Goal: Information Seeking & Learning: Find specific fact

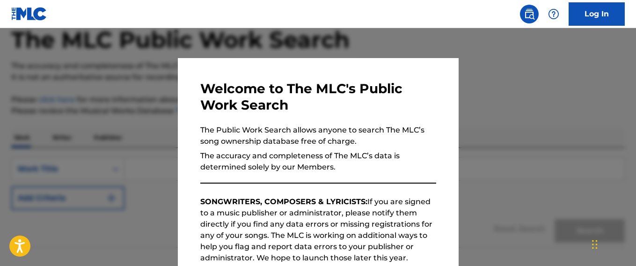
scroll to position [52, 0]
click at [545, 107] on div at bounding box center [318, 161] width 636 height 266
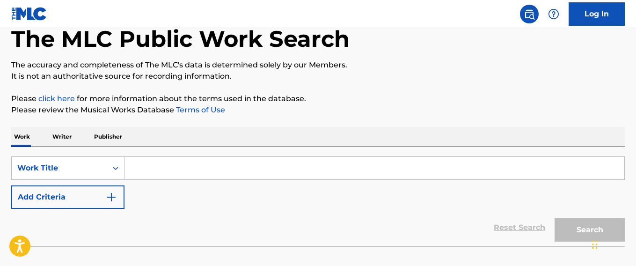
click at [155, 173] on input "Search Form" at bounding box center [374, 168] width 500 height 22
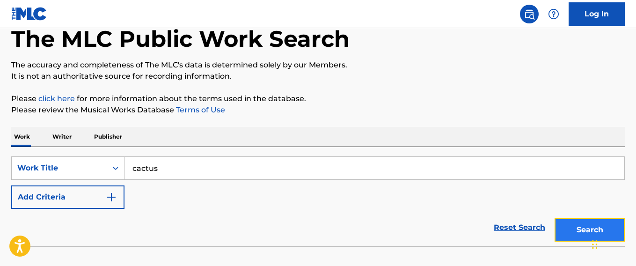
click at [578, 230] on button "Search" at bounding box center [589, 229] width 70 height 23
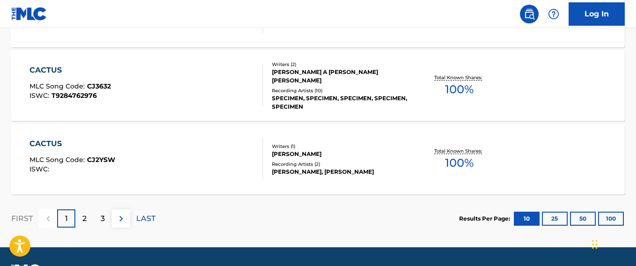
scroll to position [856, 0]
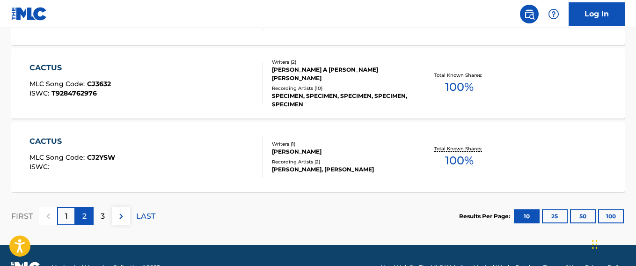
click at [85, 219] on p "2" at bounding box center [84, 216] width 4 height 11
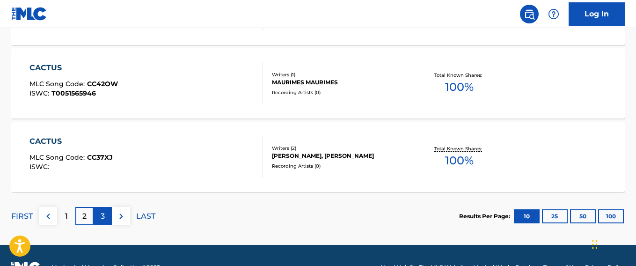
click at [101, 218] on p "3" at bounding box center [103, 216] width 4 height 11
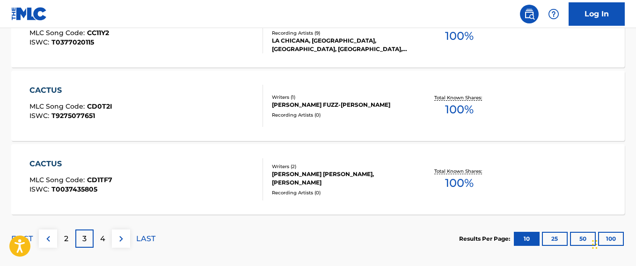
scroll to position [847, 0]
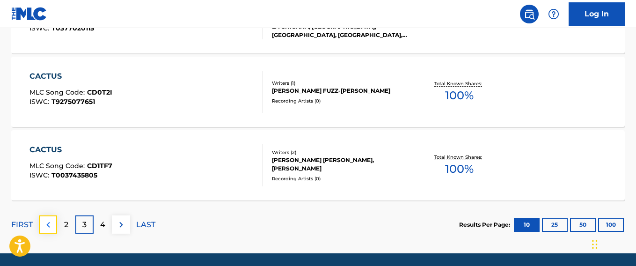
click at [49, 226] on img at bounding box center [48, 224] width 11 height 11
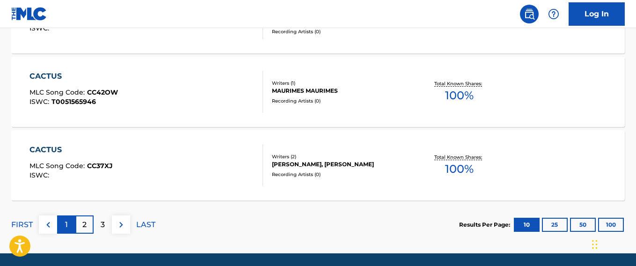
click at [67, 225] on p "1" at bounding box center [66, 224] width 3 height 11
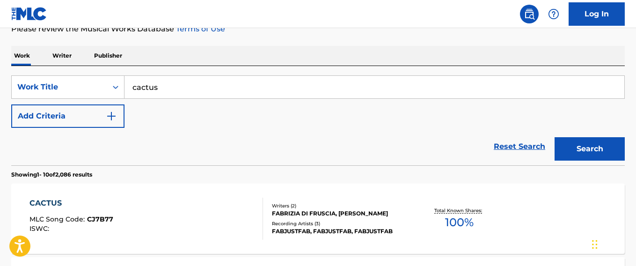
scroll to position [107, 0]
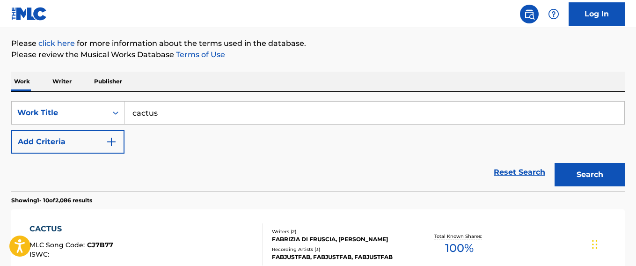
click at [182, 111] on input "cactus" at bounding box center [374, 113] width 500 height 22
type input "c"
click at [554, 163] on button "Search" at bounding box center [589, 174] width 70 height 23
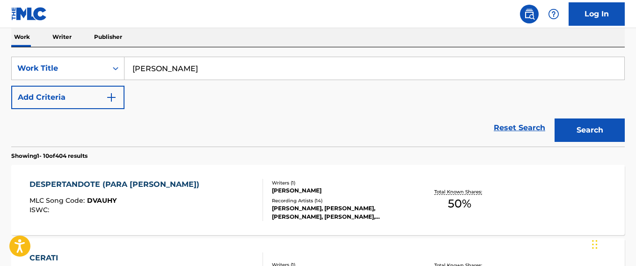
scroll to position [0, 0]
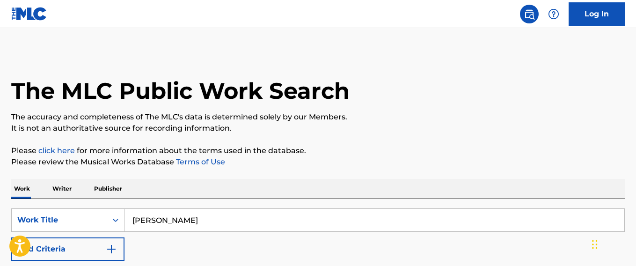
click at [186, 219] on input "[PERSON_NAME]" at bounding box center [374, 220] width 500 height 22
type input "g"
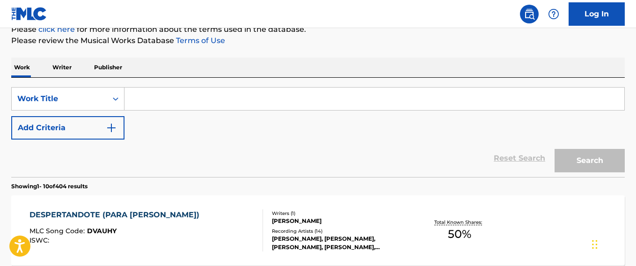
scroll to position [123, 0]
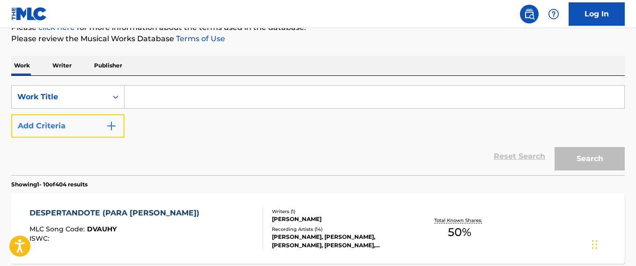
click at [112, 128] on img "Search Form" at bounding box center [111, 125] width 11 height 11
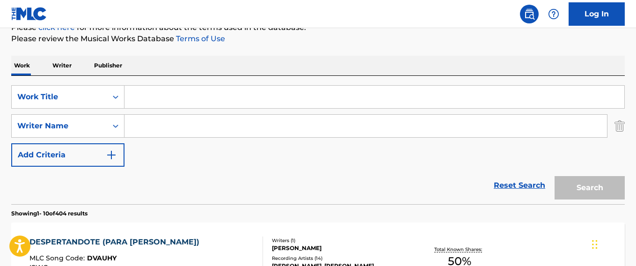
click at [152, 128] on input "Search Form" at bounding box center [365, 126] width 482 height 22
type input "[PERSON_NAME]"
click at [144, 98] on input "Search Form" at bounding box center [374, 97] width 500 height 22
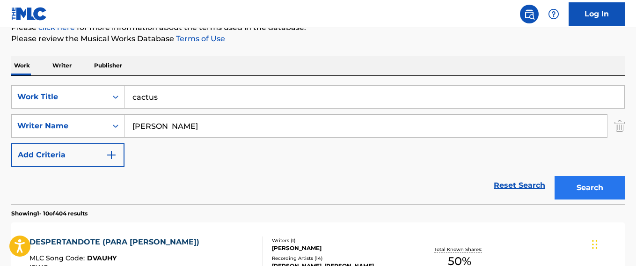
type input "cactus"
click at [596, 191] on button "Search" at bounding box center [589, 187] width 70 height 23
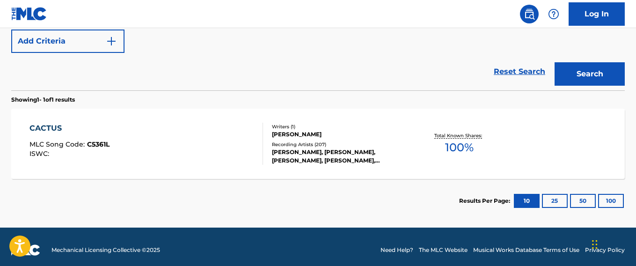
scroll to position [243, 0]
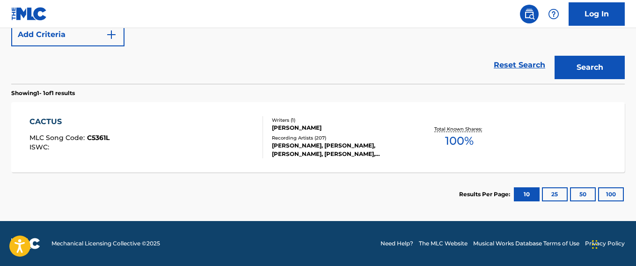
click at [294, 135] on div "Recording Artists ( 207 )" at bounding box center [340, 137] width 137 height 7
